Goal: Check status: Check status

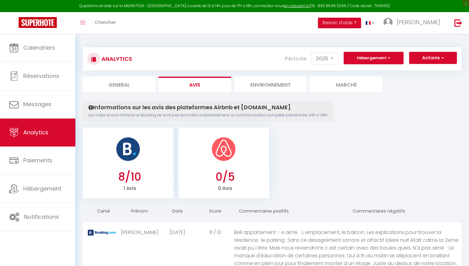
select select "2025"
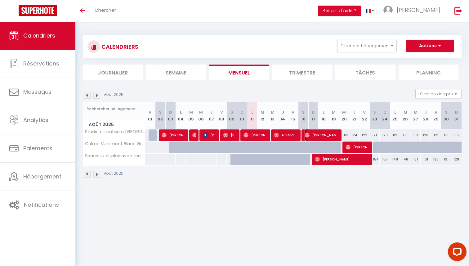
click at [318, 137] on span "Chloé Cicchini" at bounding box center [322, 135] width 34 height 12
select select "OK"
select select "0"
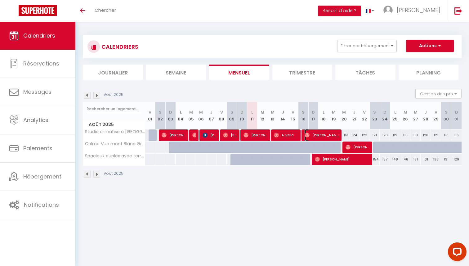
select select "1"
select select
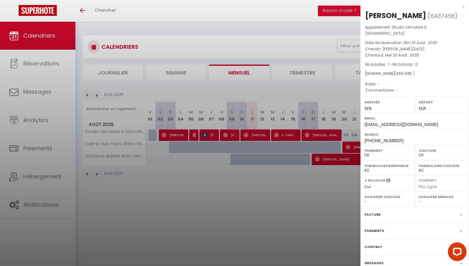
click at [286, 184] on div at bounding box center [234, 133] width 469 height 266
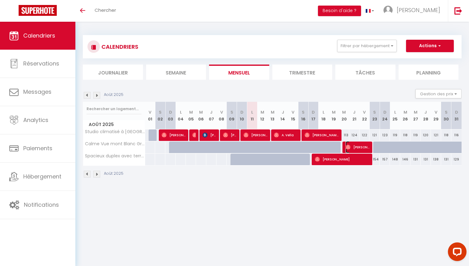
click at [358, 146] on span "Nathalie Boisjoly" at bounding box center [358, 147] width 24 height 12
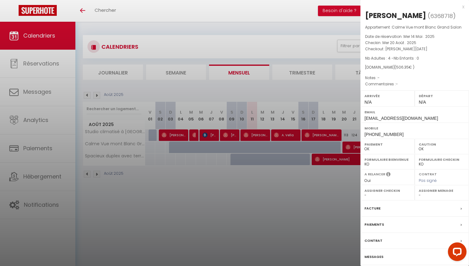
click at [374, 18] on div "Nathalie Boisjoly" at bounding box center [395, 16] width 61 height 10
drag, startPoint x: 374, startPoint y: 18, endPoint x: 408, endPoint y: 17, distance: 33.5
click at [408, 17] on div "Nathalie Boisjoly" at bounding box center [395, 16] width 61 height 10
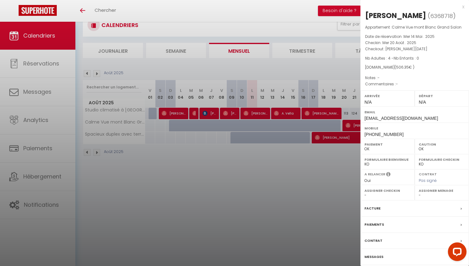
copy div "Nathalie Boisjoly"
click at [259, 168] on div at bounding box center [234, 133] width 469 height 266
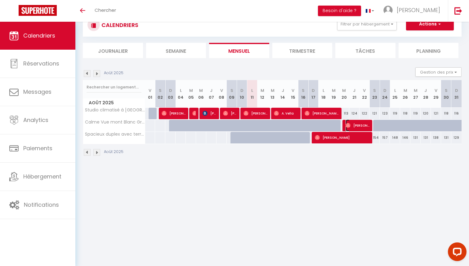
click at [359, 125] on span "Nathalie Boisjoly" at bounding box center [358, 125] width 24 height 12
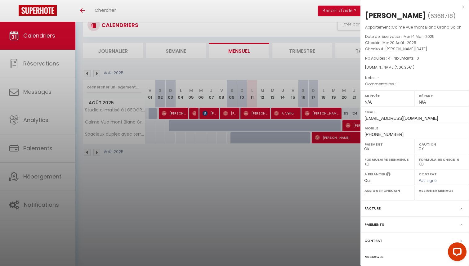
click at [304, 174] on div at bounding box center [234, 133] width 469 height 266
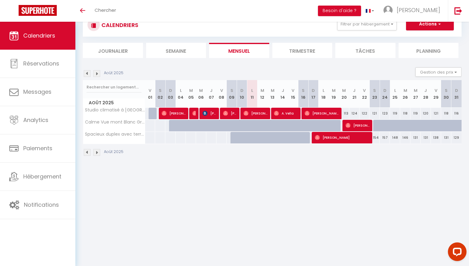
click at [210, 188] on body "Questions et aide sur la MIGRATION - Salle Zoom ouverte de 13 à 14h puis de 17h…" at bounding box center [234, 133] width 469 height 266
